Goal: Navigation & Orientation: Find specific page/section

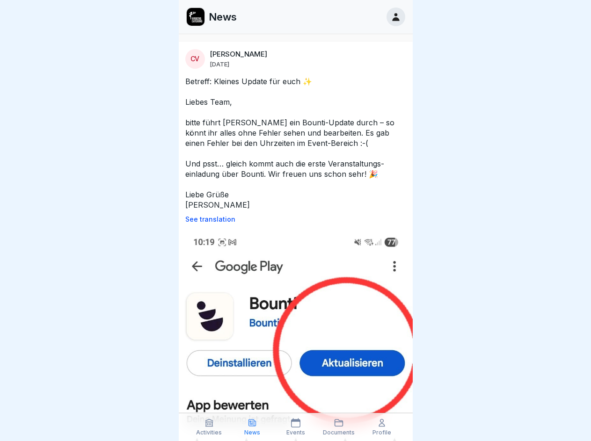
click at [291, 219] on p "See translation" at bounding box center [295, 219] width 221 height 7
click at [209, 427] on icon at bounding box center [208, 422] width 9 height 9
click at [252, 427] on icon at bounding box center [252, 422] width 9 height 9
click at [295, 427] on icon at bounding box center [295, 422] width 9 height 9
click at [339, 427] on icon at bounding box center [338, 422] width 9 height 9
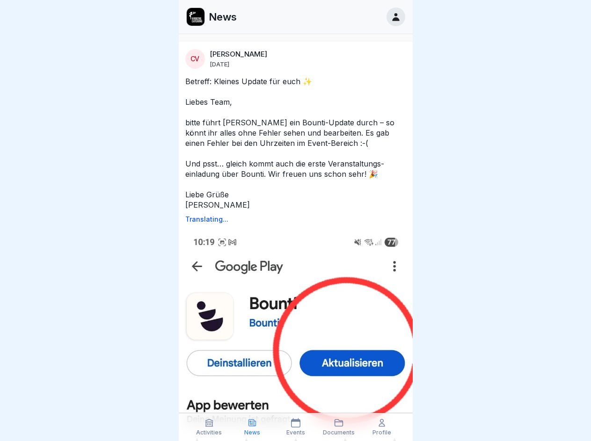
click at [382, 427] on icon at bounding box center [381, 422] width 9 height 9
